Goal: Information Seeking & Learning: Understand process/instructions

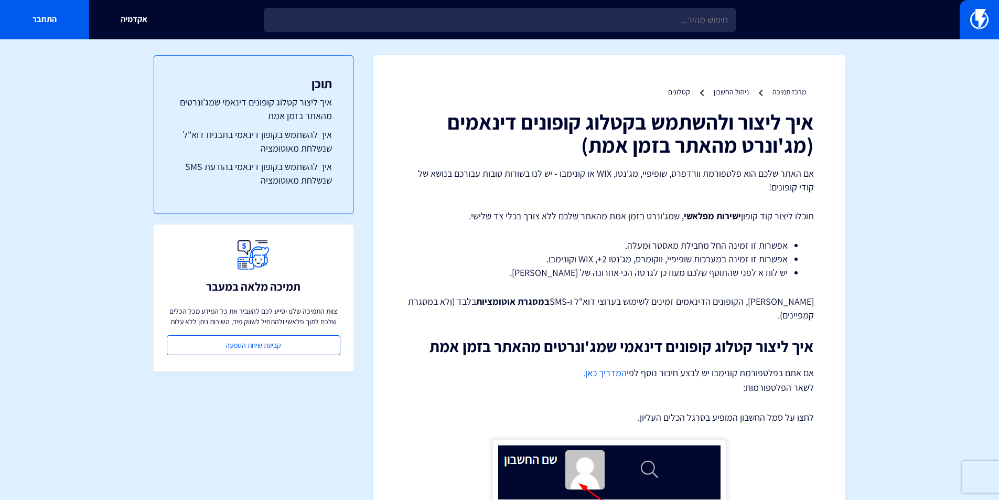
drag, startPoint x: 0, startPoint y: 0, endPoint x: 907, endPoint y: 179, distance: 924.7
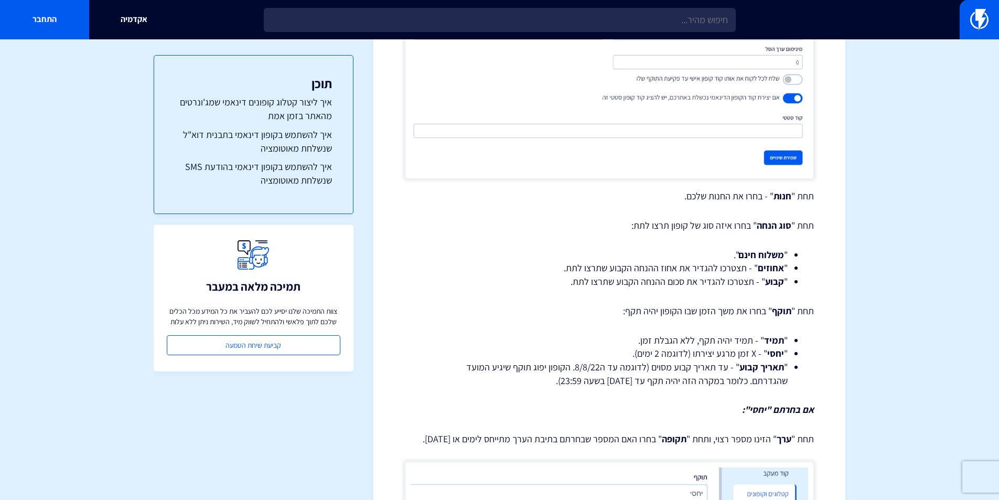
scroll to position [1258, 0]
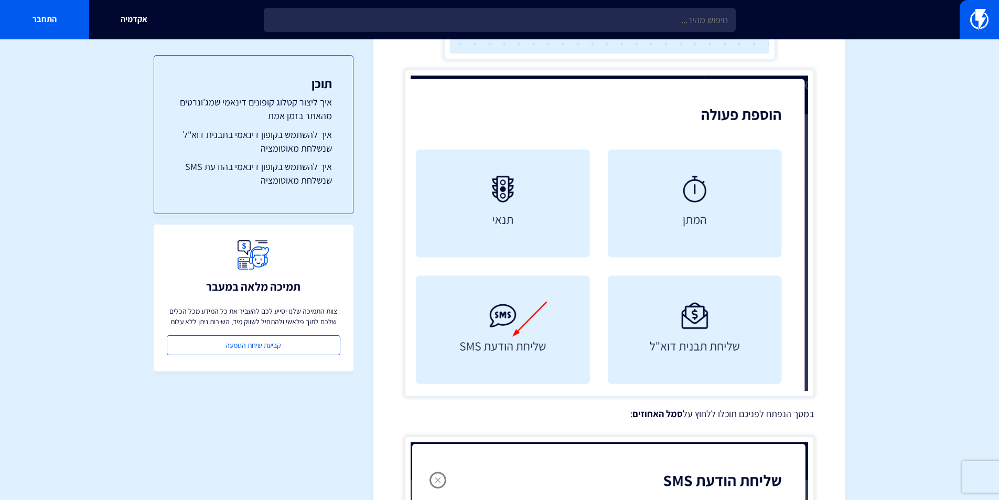
scroll to position [3631, 0]
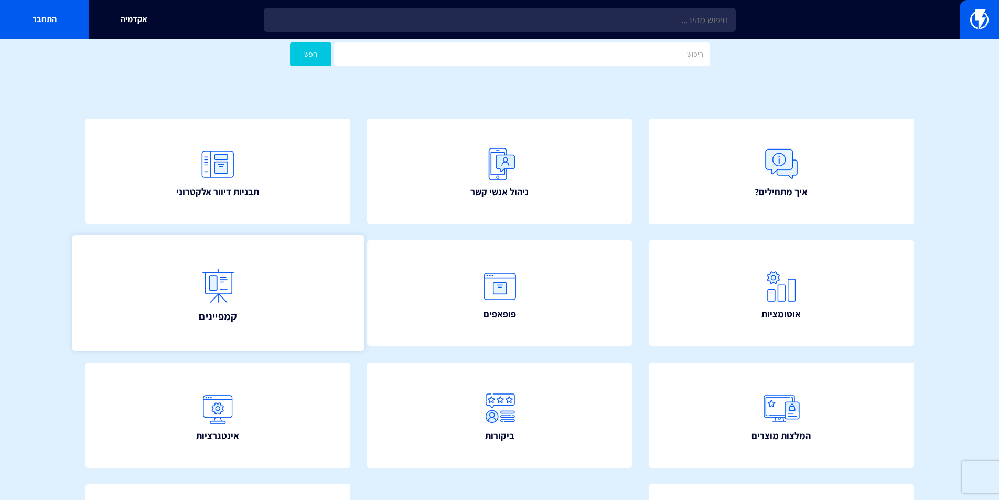
scroll to position [157, 0]
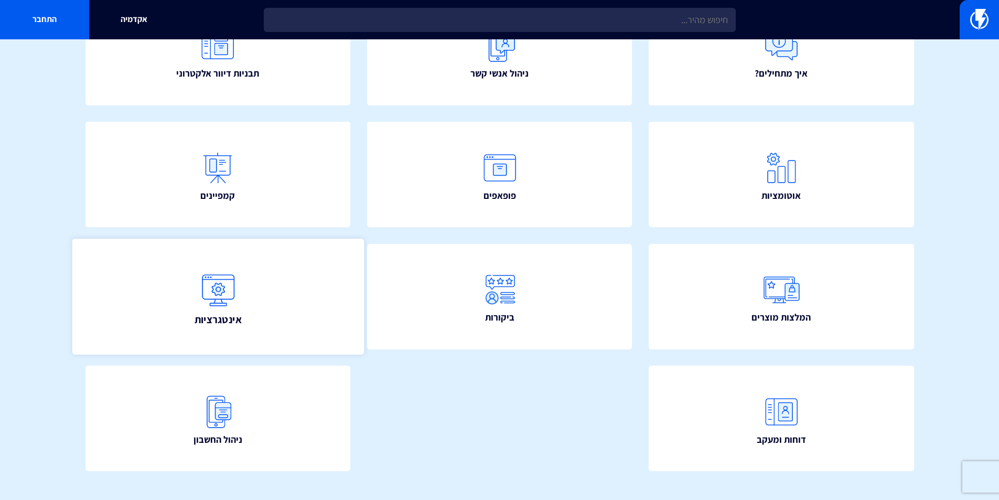
click at [226, 299] on img at bounding box center [218, 289] width 46 height 46
